Goal: Task Accomplishment & Management: Use online tool/utility

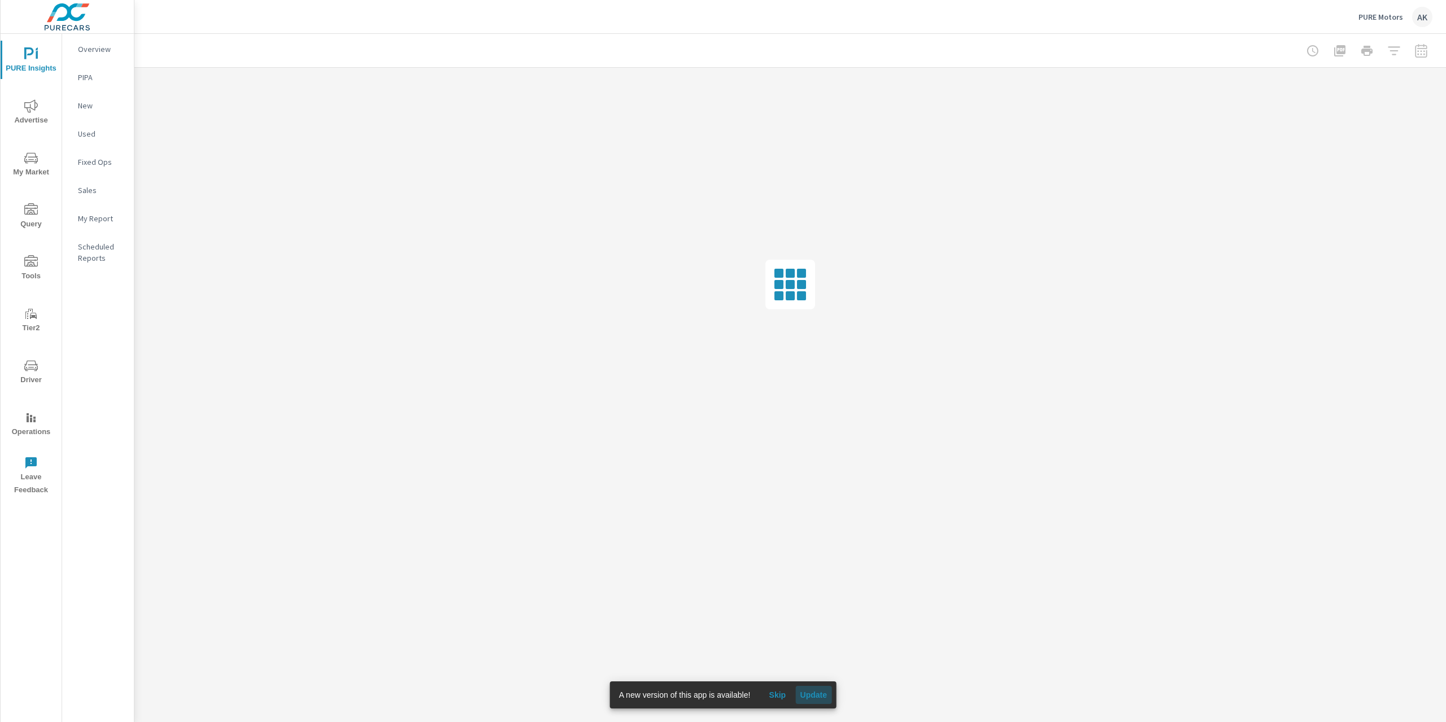
click at [814, 699] on span "Update" at bounding box center [813, 695] width 27 height 10
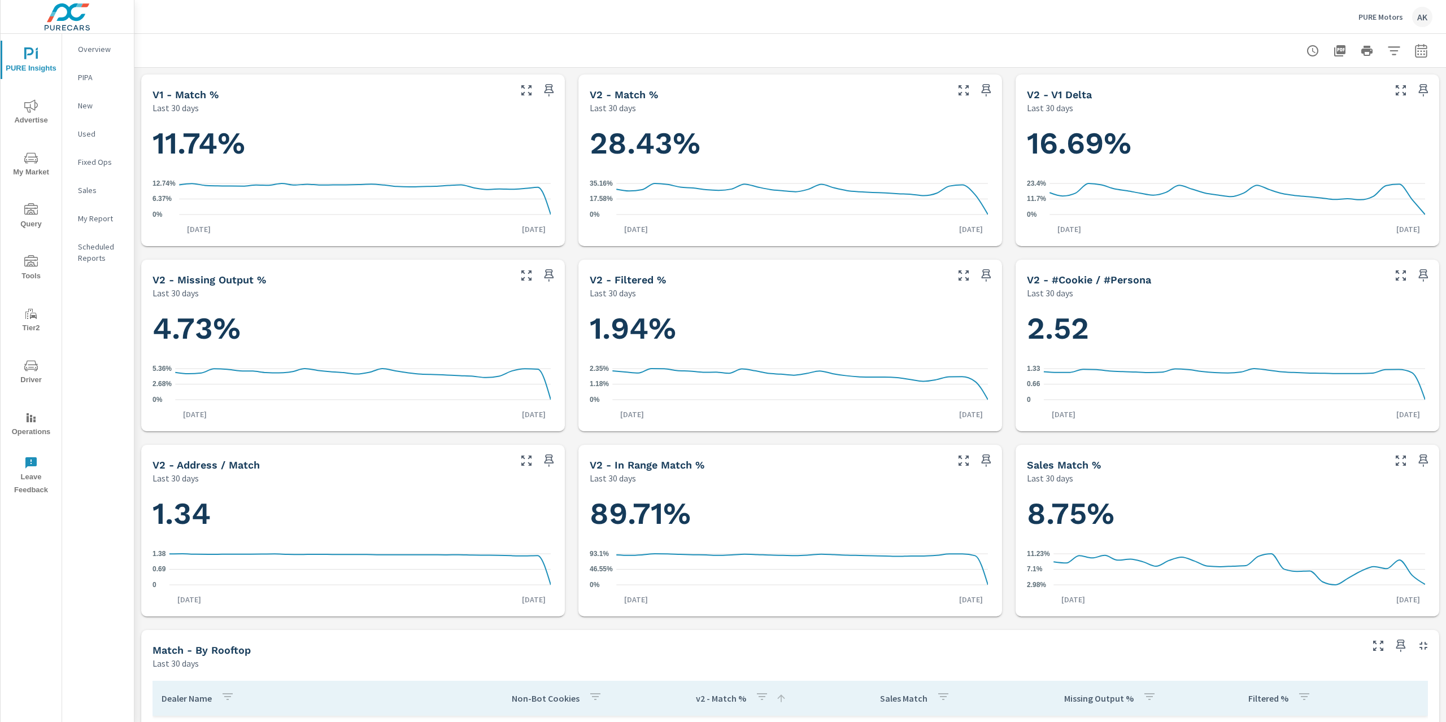
scroll to position [212, 0]
click at [1415, 49] on icon "button" at bounding box center [1421, 50] width 12 height 14
click at [1321, 99] on select "Custom [DATE] Last week Last 7 days Last 14 days Last 30 days Last 45 days Last…" at bounding box center [1322, 98] width 113 height 23
select select "custom"
click at [1266, 87] on select "Custom [DATE] Last week Last 7 days Last 14 days Last 30 days Last 45 days Last…" at bounding box center [1322, 98] width 113 height 23
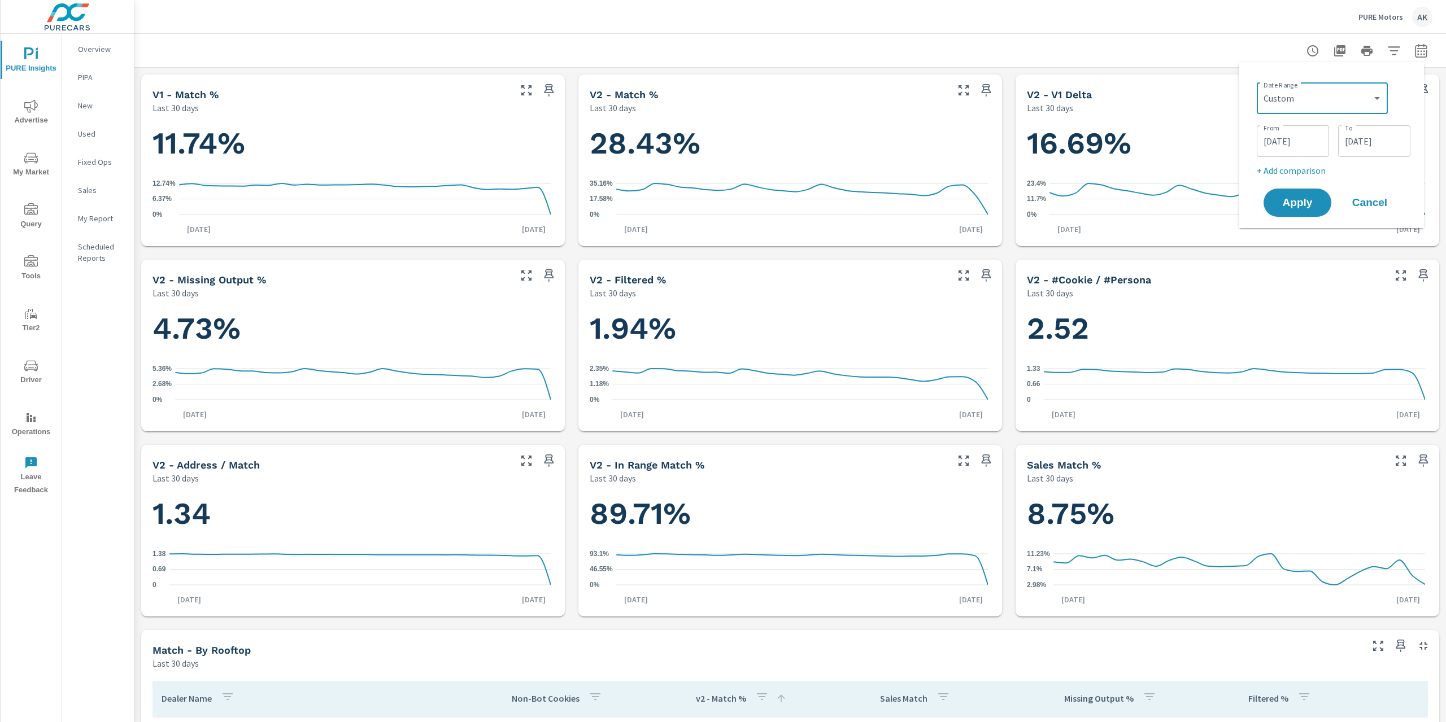
click at [1372, 141] on input "[DATE]" at bounding box center [1374, 141] width 63 height 23
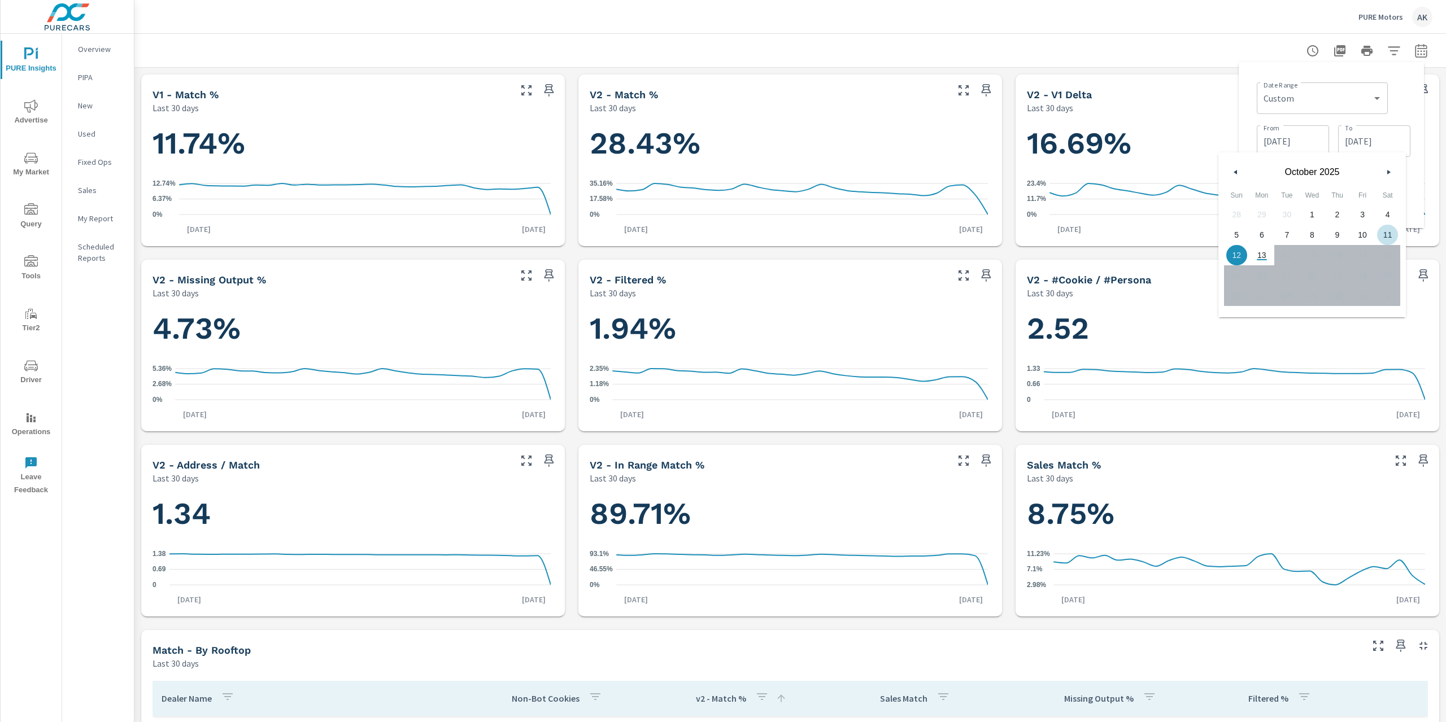
click at [1380, 239] on span "11" at bounding box center [1387, 235] width 25 height 15
type input "[DATE]"
click at [1302, 139] on input "[DATE]" at bounding box center [1292, 141] width 63 height 23
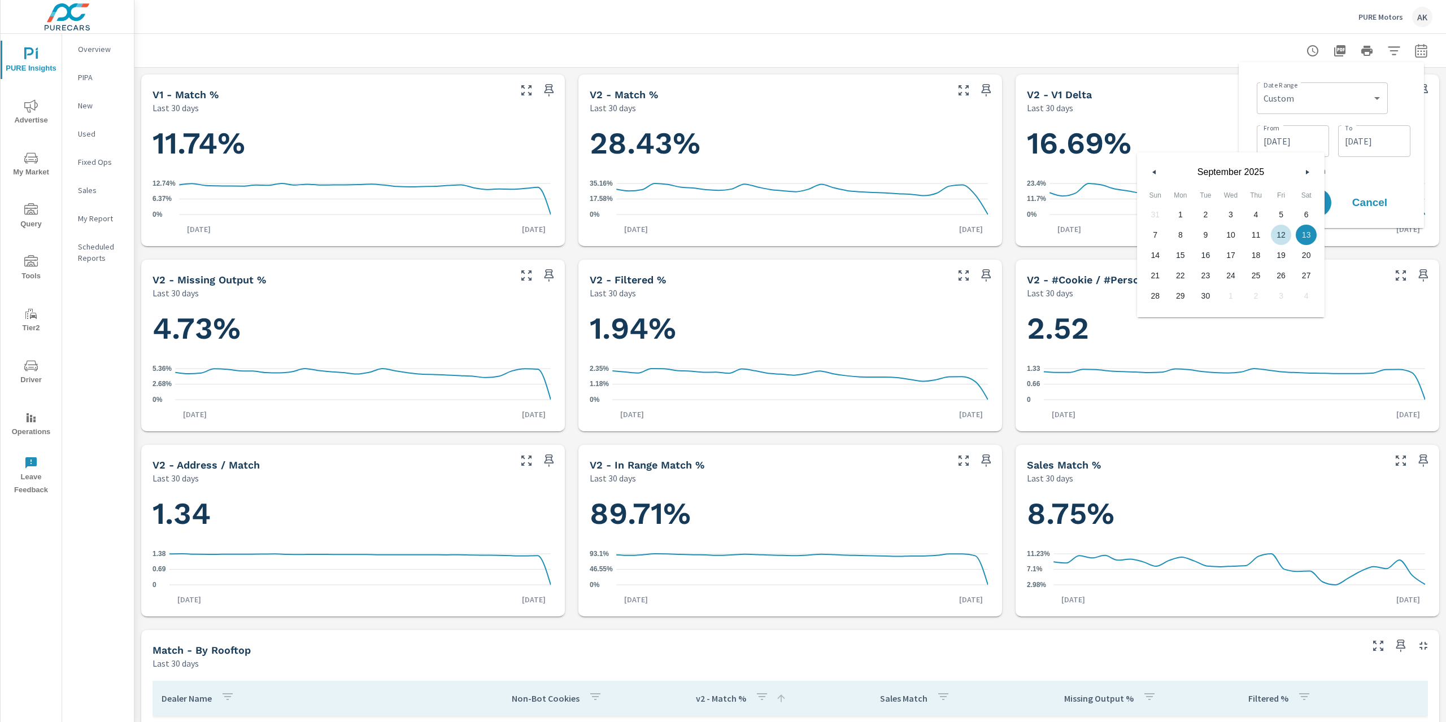
click at [1280, 233] on span "12" at bounding box center [1281, 235] width 25 height 15
type input "[DATE]"
click at [1384, 167] on p "+ Add comparison" at bounding box center [1334, 171] width 154 height 14
select select "Previous period"
click at [1404, 186] on icon "button" at bounding box center [1402, 190] width 14 height 14
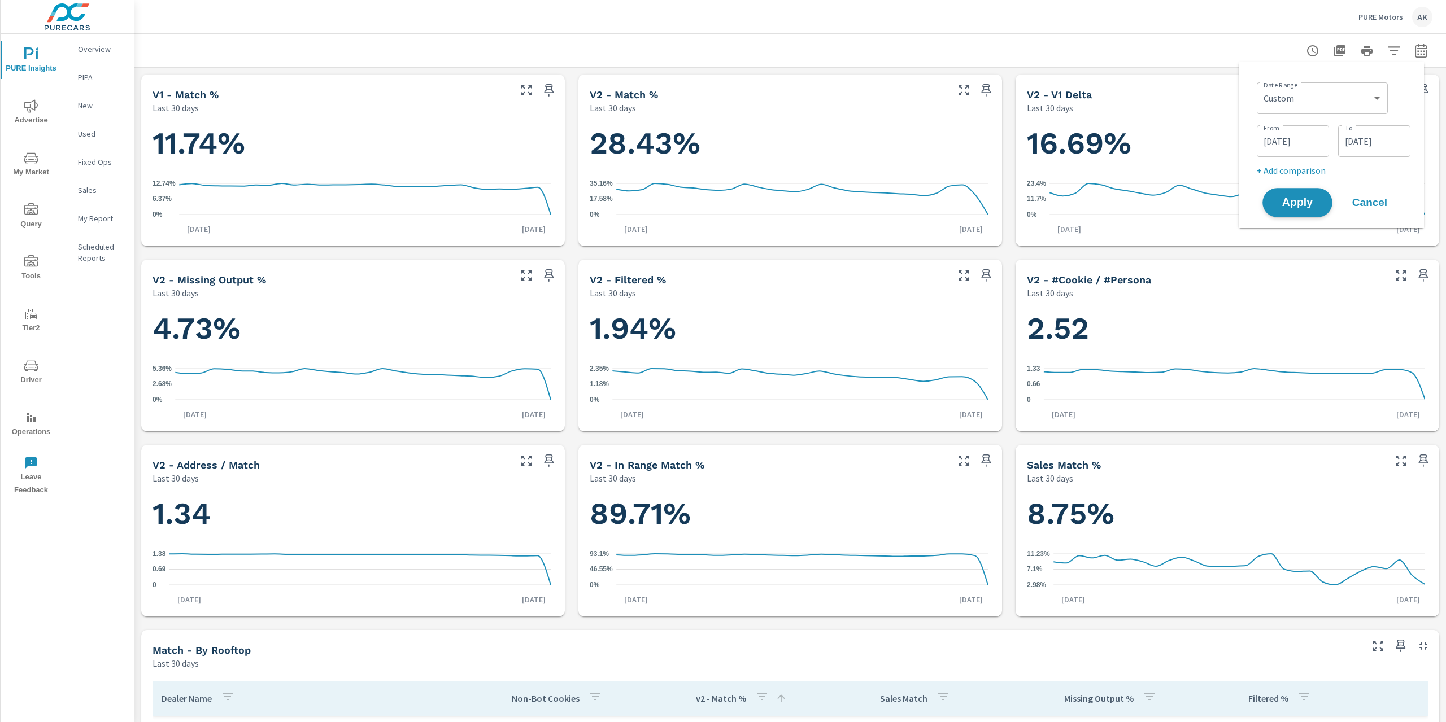
click at [1290, 204] on span "Apply" at bounding box center [1297, 203] width 46 height 11
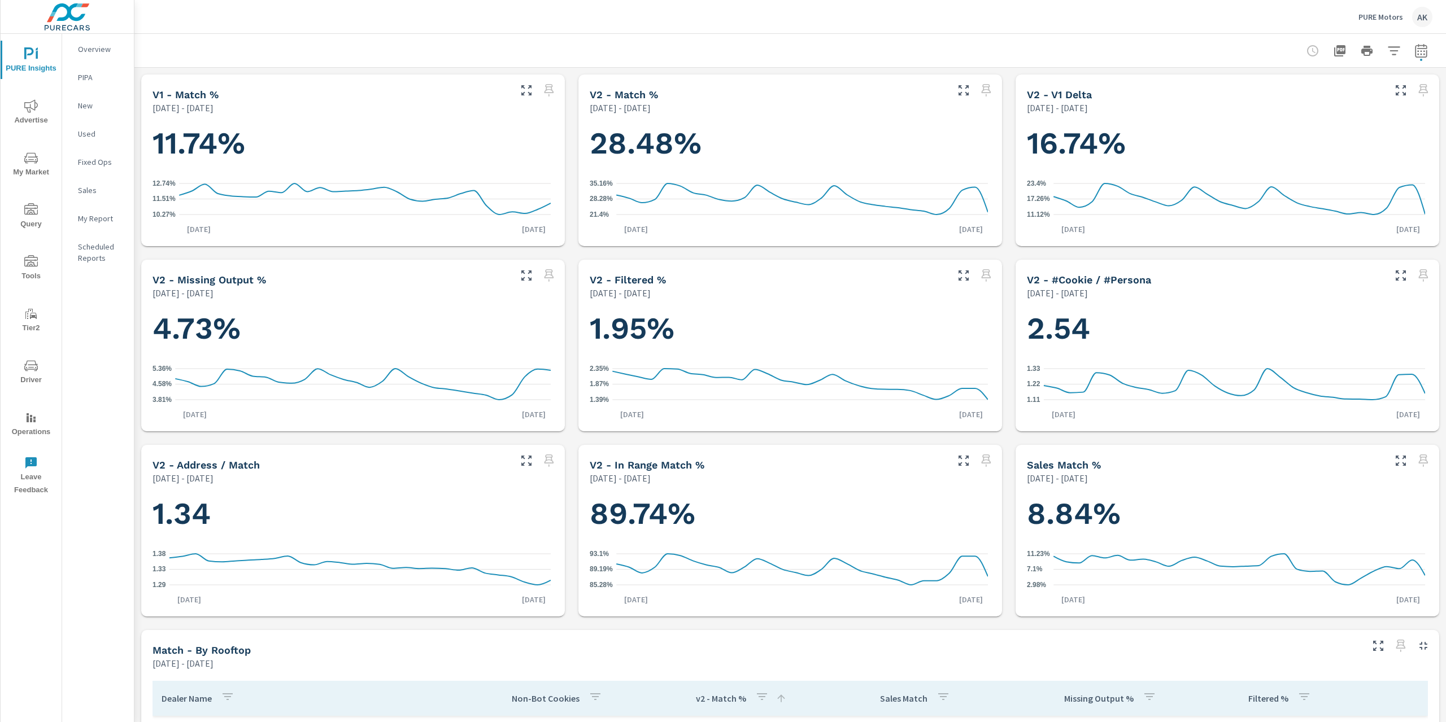
scroll to position [212, 0]
